Goal: Transaction & Acquisition: Purchase product/service

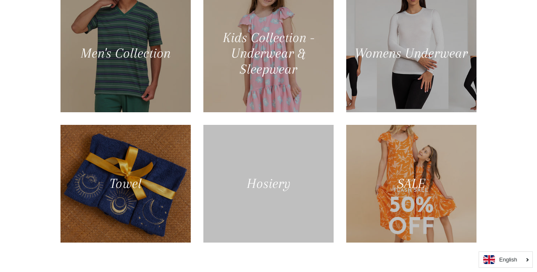
scroll to position [497, 0]
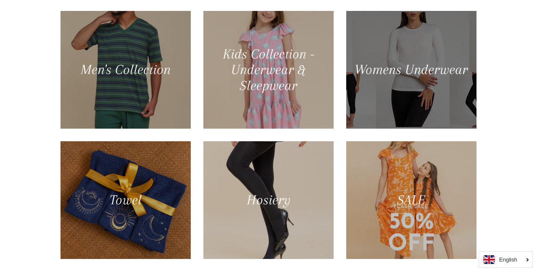
click at [397, 60] on div at bounding box center [411, 69] width 134 height 121
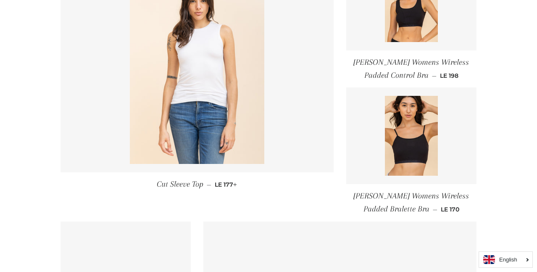
scroll to position [408, 0]
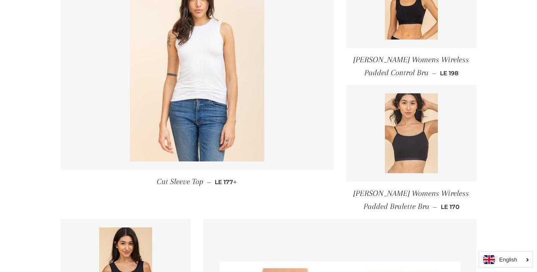
click at [416, 145] on img at bounding box center [411, 133] width 53 height 80
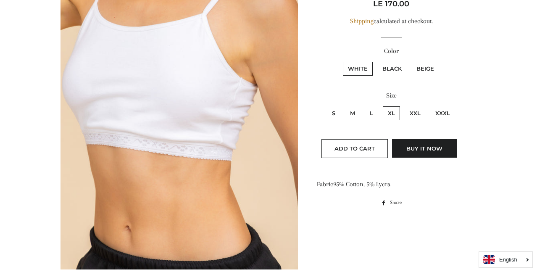
scroll to position [174, 0]
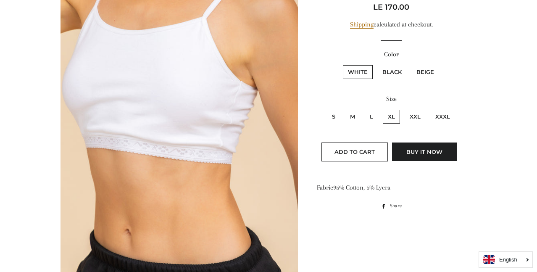
click at [333, 117] on label "S" at bounding box center [333, 117] width 13 height 14
click at [326, 109] on input "S" at bounding box center [326, 108] width 0 height 0
radio input "true"
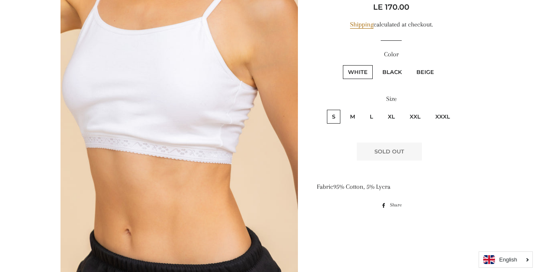
click at [418, 77] on label "Beige" at bounding box center [425, 72] width 28 height 14
click at [410, 64] on input "Beige" at bounding box center [410, 64] width 0 height 0
radio input "true"
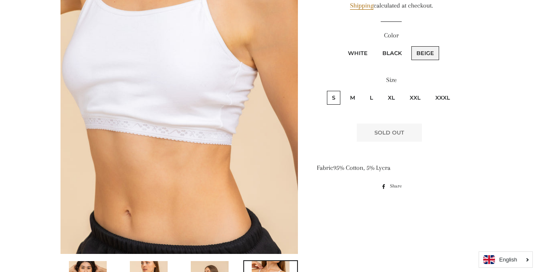
scroll to position [194, 0]
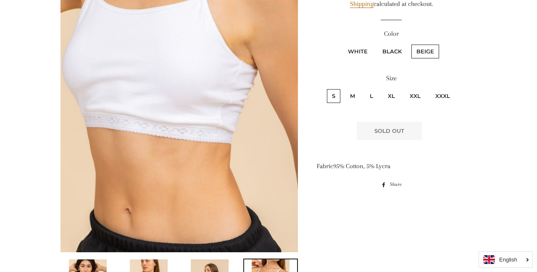
click at [353, 94] on label "M" at bounding box center [352, 96] width 15 height 14
click at [344, 88] on input "M" at bounding box center [344, 88] width 0 height 0
radio input "true"
click at [360, 52] on label "White" at bounding box center [358, 52] width 30 height 14
click at [342, 44] on input "White" at bounding box center [342, 43] width 0 height 0
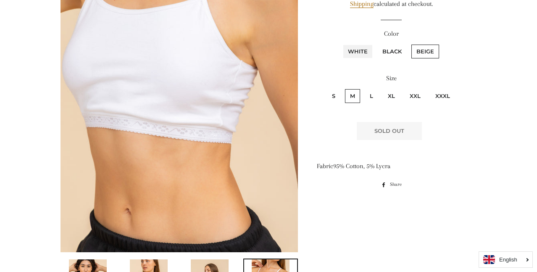
radio input "true"
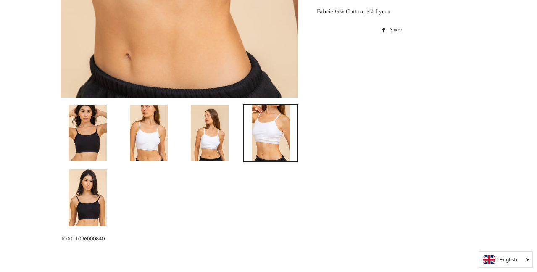
scroll to position [347, 0]
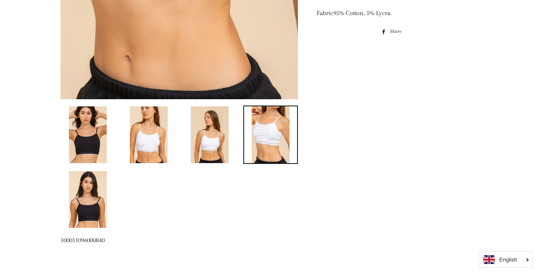
click at [217, 145] on img at bounding box center [210, 134] width 38 height 57
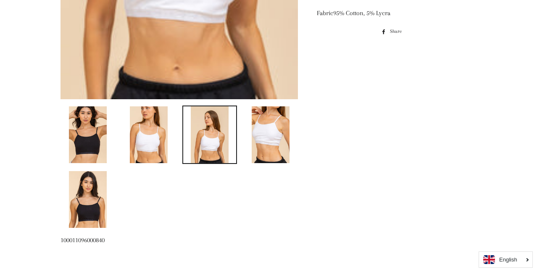
scroll to position [704, 0]
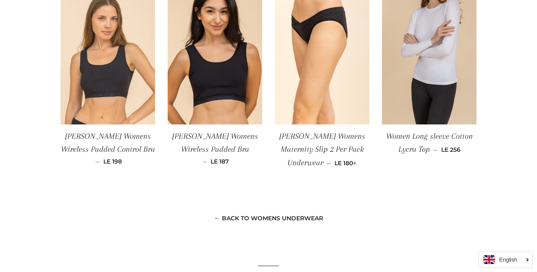
click at [85, 101] on img at bounding box center [107, 54] width 95 height 142
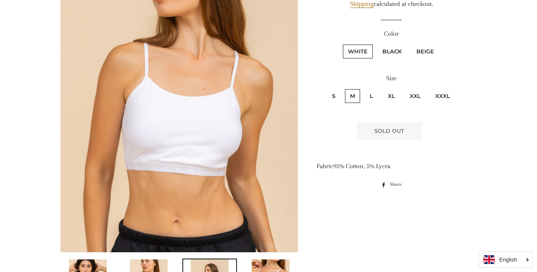
scroll to position [193, 0]
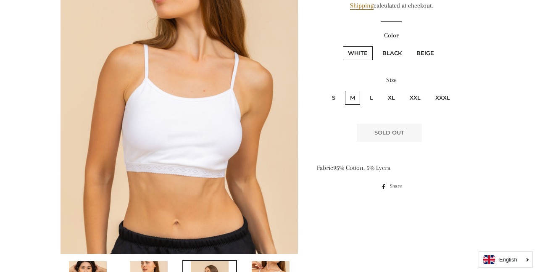
click at [389, 97] on label "XL" at bounding box center [391, 98] width 17 height 14
click at [382, 90] on input "XL" at bounding box center [381, 89] width 0 height 0
radio input "true"
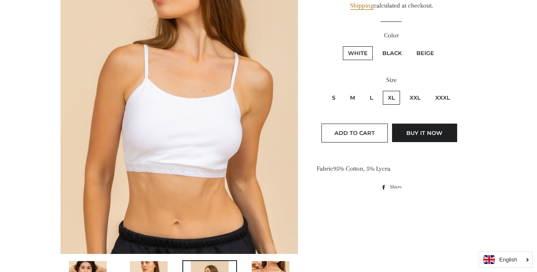
click at [373, 96] on label "L" at bounding box center [371, 98] width 13 height 14
click at [364, 90] on input "L" at bounding box center [363, 89] width 0 height 0
radio input "true"
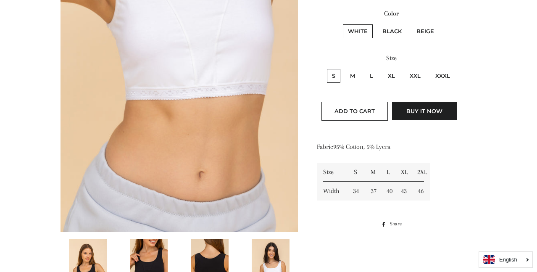
scroll to position [216, 0]
